Goal: Task Accomplishment & Management: Use online tool/utility

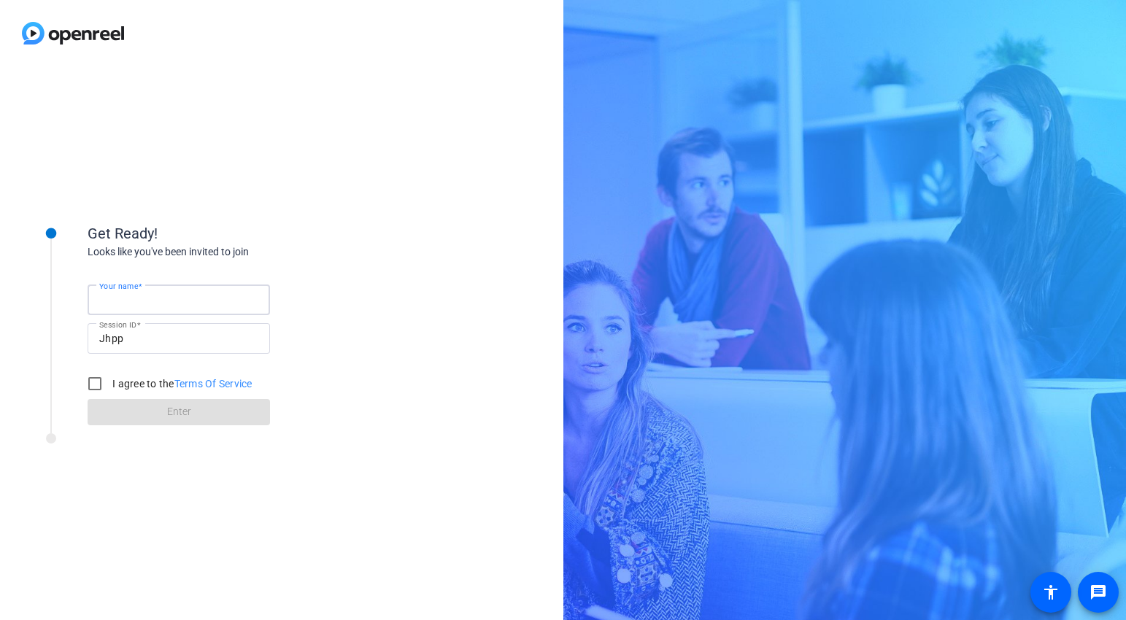
type input "[PERSON_NAME]"
click at [96, 384] on input "I agree to the Terms Of Service" at bounding box center [94, 383] width 29 height 29
checkbox input "true"
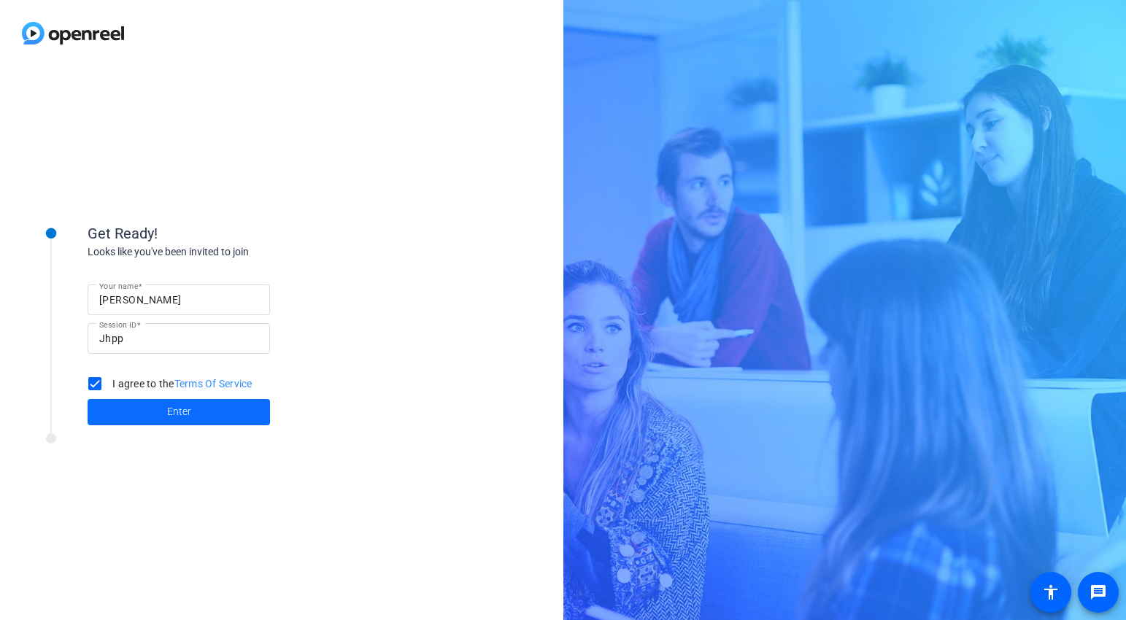
click at [213, 412] on span at bounding box center [179, 412] width 182 height 35
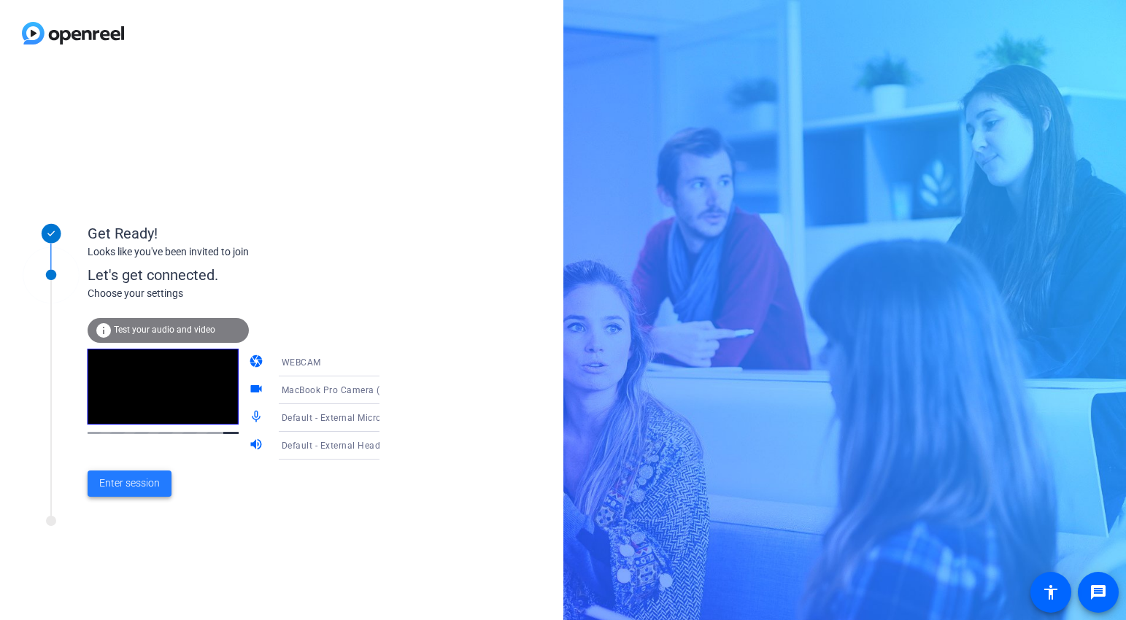
click at [131, 484] on span "Enter session" at bounding box center [129, 483] width 61 height 15
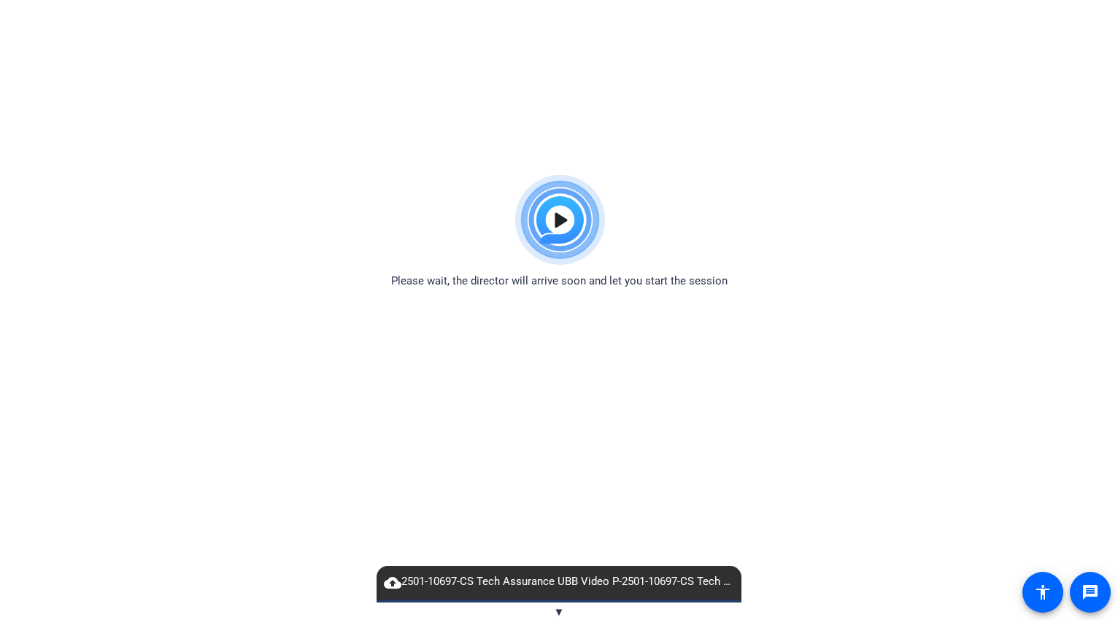
click at [561, 609] on span "▼" at bounding box center [559, 612] width 11 height 13
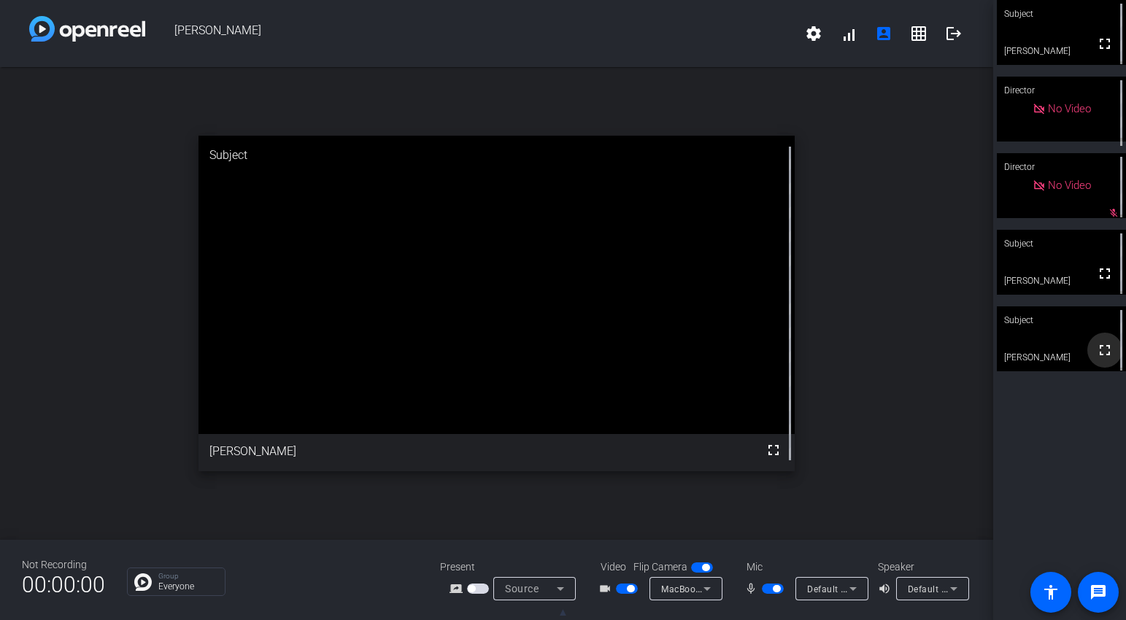
click at [1100, 353] on mat-icon "fullscreen" at bounding box center [1105, 350] width 18 height 18
click at [622, 589] on span "button" at bounding box center [627, 589] width 22 height 10
click at [766, 589] on span "button" at bounding box center [773, 589] width 22 height 10
click at [776, 586] on span "button" at bounding box center [773, 589] width 22 height 10
click at [772, 592] on span "button" at bounding box center [773, 589] width 22 height 10
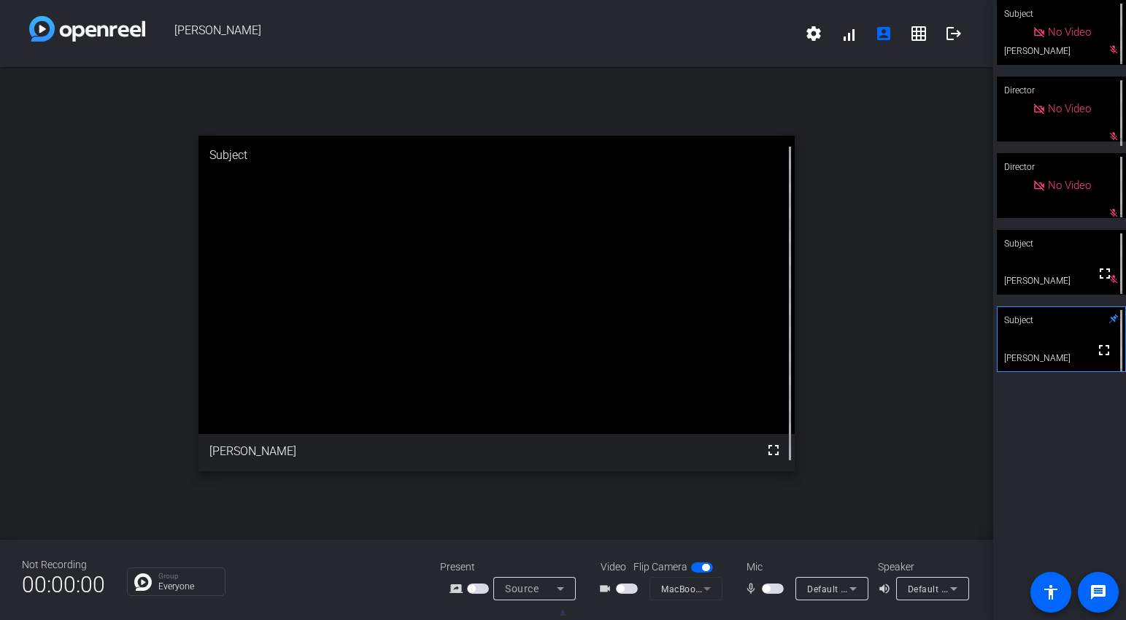
click at [775, 590] on span "button" at bounding box center [773, 589] width 22 height 10
click at [765, 594] on mat-slide-toggle at bounding box center [774, 588] width 25 height 15
click at [769, 590] on span "button" at bounding box center [773, 589] width 22 height 10
click at [778, 589] on span "button" at bounding box center [773, 589] width 22 height 10
click at [771, 590] on span "button" at bounding box center [773, 589] width 22 height 10
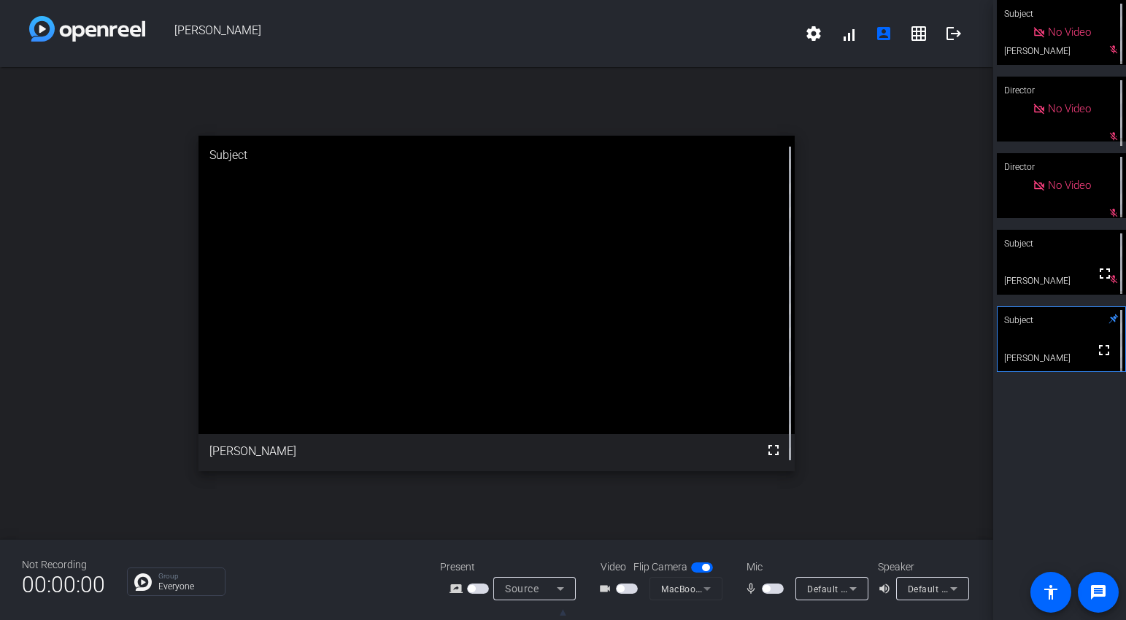
click at [774, 591] on span "button" at bounding box center [773, 589] width 22 height 10
click at [768, 589] on span "button" at bounding box center [773, 589] width 22 height 10
click at [775, 592] on span "button" at bounding box center [773, 589] width 22 height 10
click at [769, 588] on span "button" at bounding box center [773, 589] width 22 height 10
click at [773, 587] on span "button" at bounding box center [773, 589] width 22 height 10
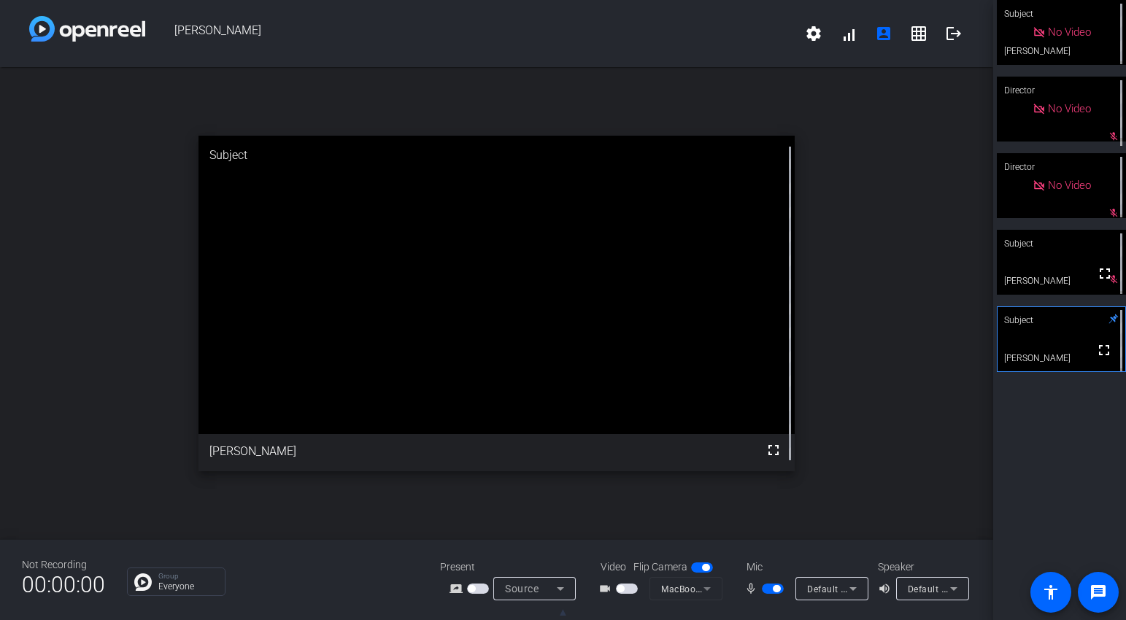
click at [765, 592] on span "button" at bounding box center [773, 589] width 22 height 10
click at [779, 590] on span "button" at bounding box center [773, 589] width 22 height 10
click at [768, 592] on span "button" at bounding box center [773, 589] width 22 height 10
click at [773, 589] on span "button" at bounding box center [773, 589] width 22 height 10
click at [767, 589] on span "button" at bounding box center [773, 589] width 22 height 10
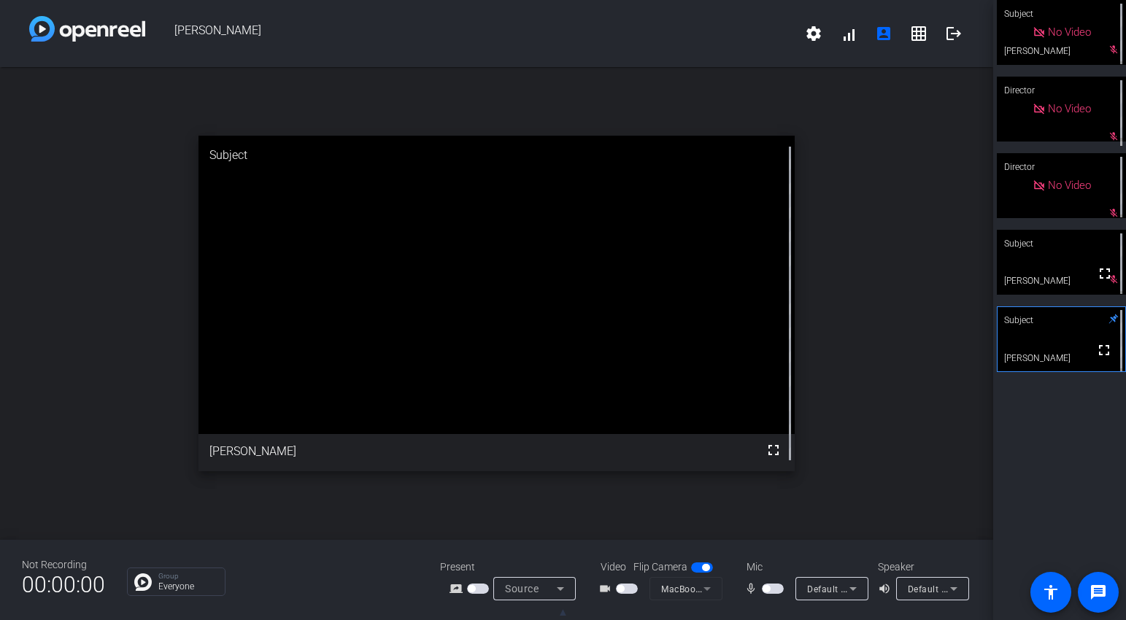
click at [778, 590] on span "button" at bounding box center [773, 589] width 22 height 10
click at [768, 597] on div "mic_none" at bounding box center [769, 589] width 51 height 18
click at [768, 591] on span "button" at bounding box center [773, 589] width 22 height 10
click at [776, 588] on span "button" at bounding box center [773, 589] width 22 height 10
click at [769, 590] on span "button" at bounding box center [773, 589] width 22 height 10
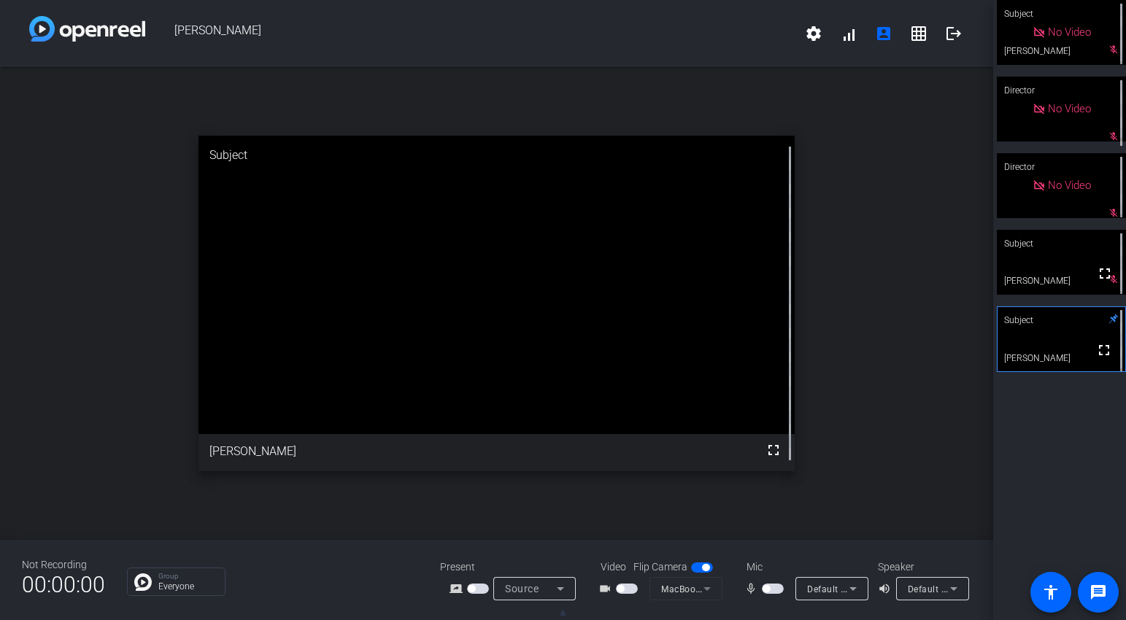
click at [778, 589] on span "button" at bounding box center [773, 589] width 22 height 10
click at [768, 592] on span "button" at bounding box center [773, 589] width 22 height 10
click at [781, 589] on span "button" at bounding box center [773, 589] width 22 height 10
click at [768, 590] on span "button" at bounding box center [773, 589] width 22 height 10
click at [779, 590] on span "button" at bounding box center [773, 589] width 22 height 10
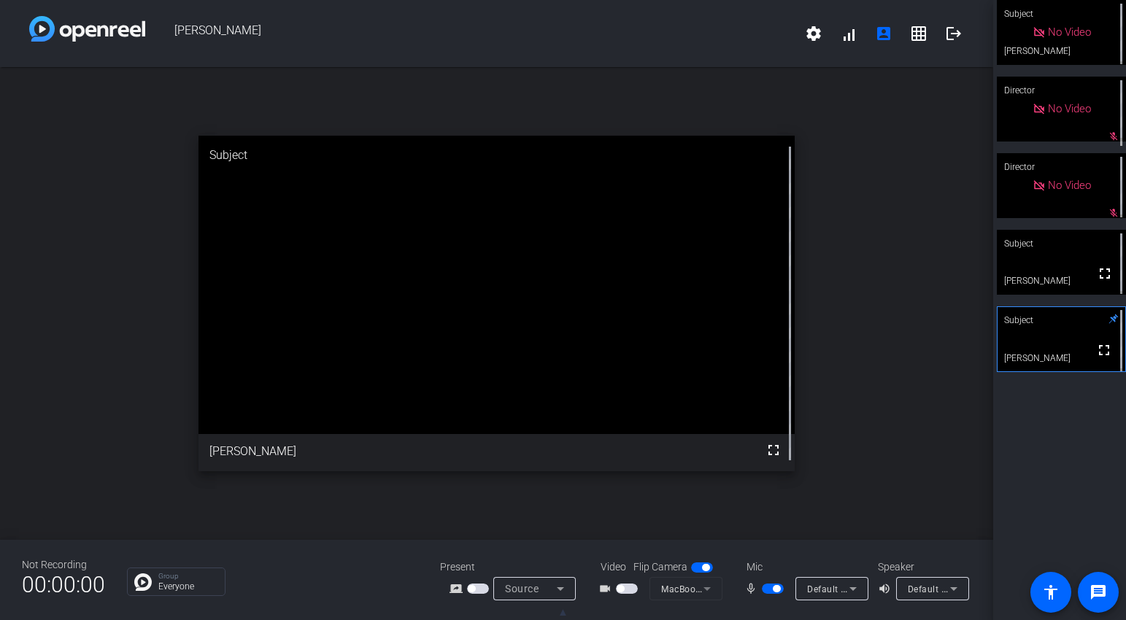
click at [630, 591] on span "button" at bounding box center [627, 589] width 22 height 10
